Goal: Task Accomplishment & Management: Manage account settings

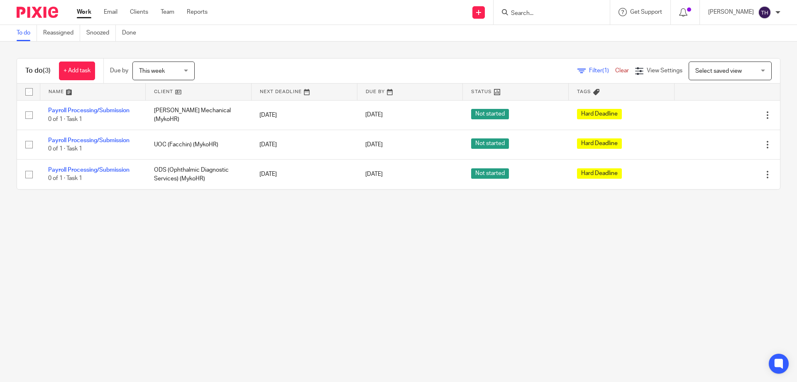
click at [542, 11] on input "Search" at bounding box center [547, 13] width 75 height 7
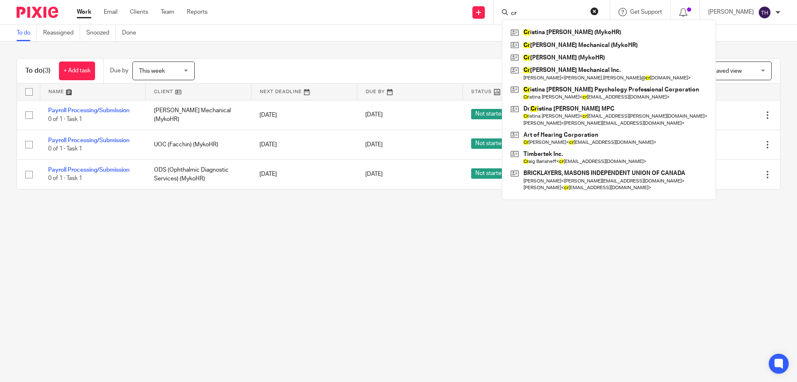
type input "cr"
click at [633, 258] on main "To do Reassigned Snoozed Done To do (3) + Add task Due by This week This week T…" at bounding box center [398, 191] width 797 height 382
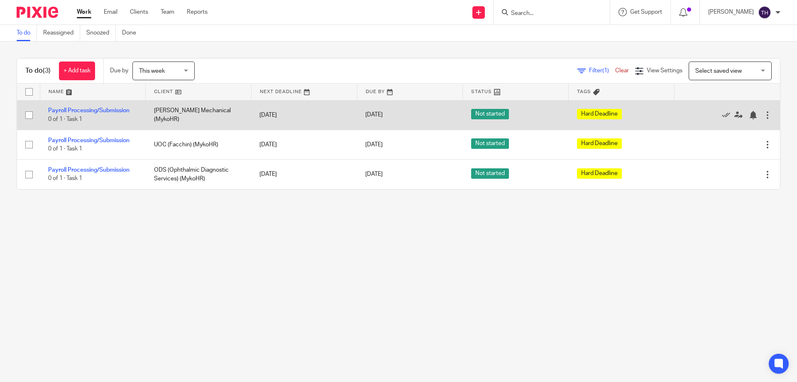
click at [764, 112] on div at bounding box center [768, 115] width 8 height 8
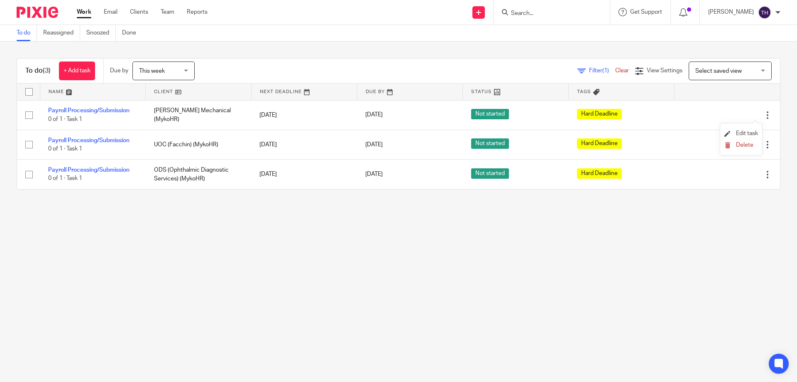
click at [744, 129] on li "Edit task" at bounding box center [742, 134] width 34 height 12
click at [744, 132] on span "Edit task" at bounding box center [747, 133] width 22 height 6
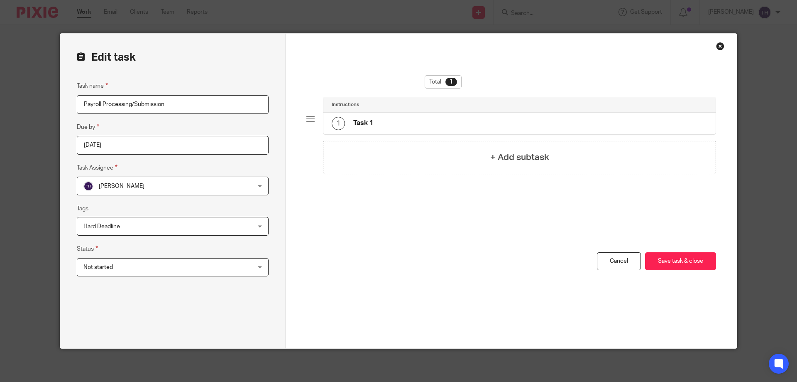
click at [140, 147] on input "2025-08-19" at bounding box center [173, 145] width 192 height 19
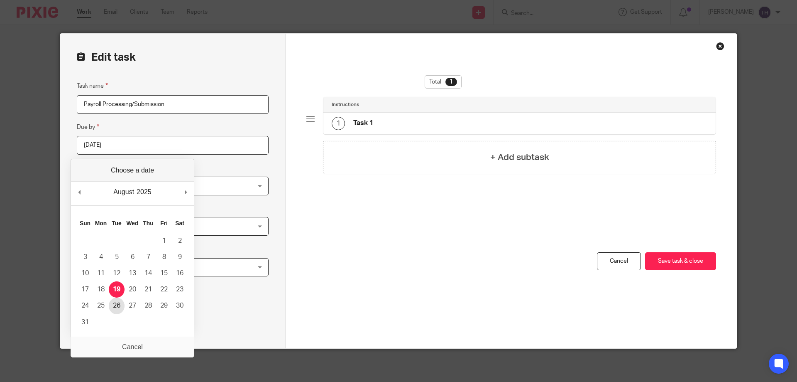
type input "2025-08-26"
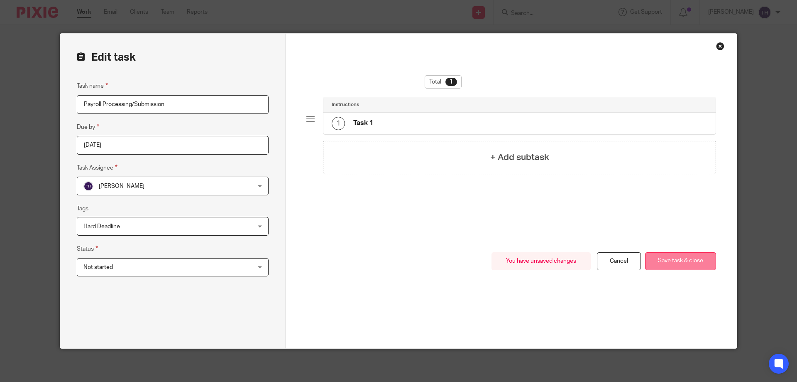
click at [677, 262] on button "Save task & close" at bounding box center [680, 261] width 71 height 18
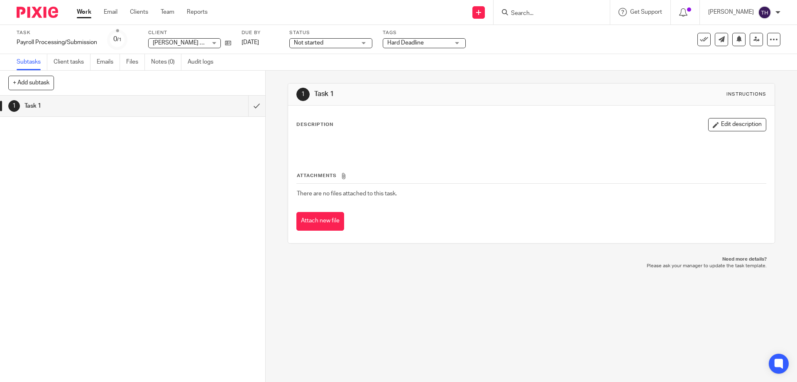
click at [552, 12] on input "Search" at bounding box center [547, 13] width 75 height 7
click at [38, 12] on img at bounding box center [38, 12] width 42 height 11
